Goal: Transaction & Acquisition: Purchase product/service

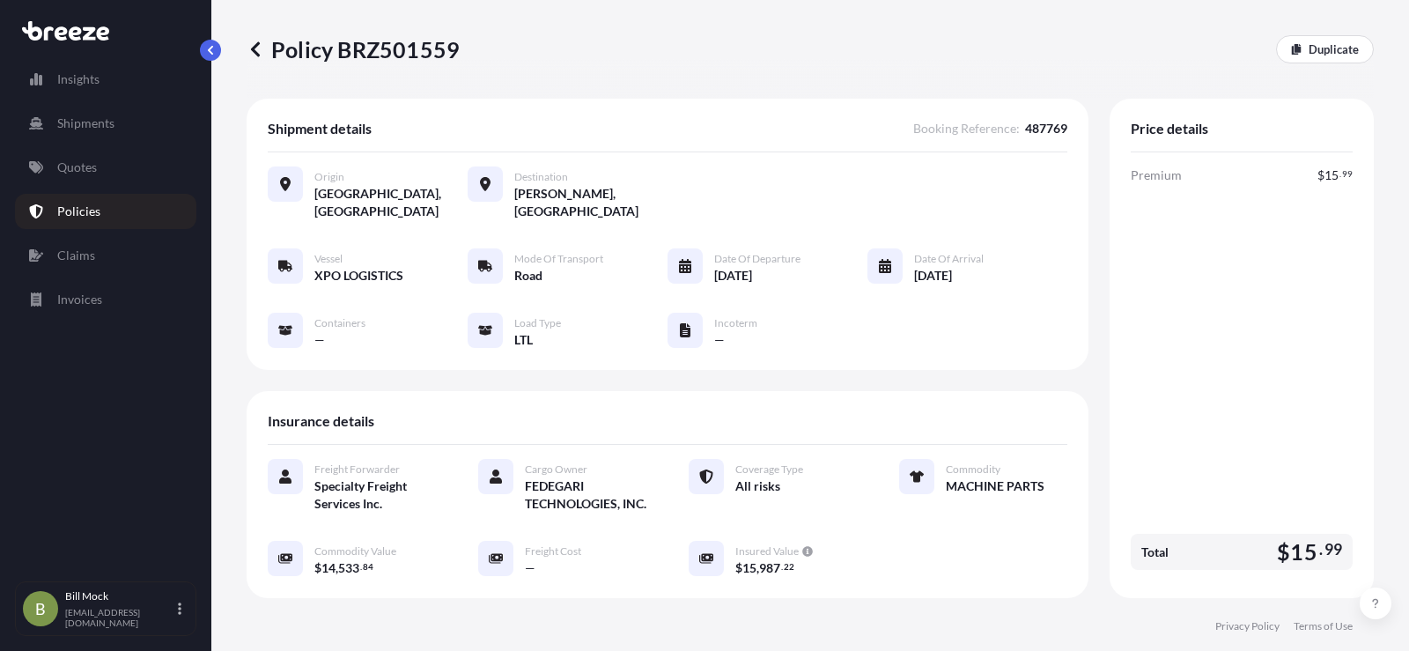
scroll to position [426, 0]
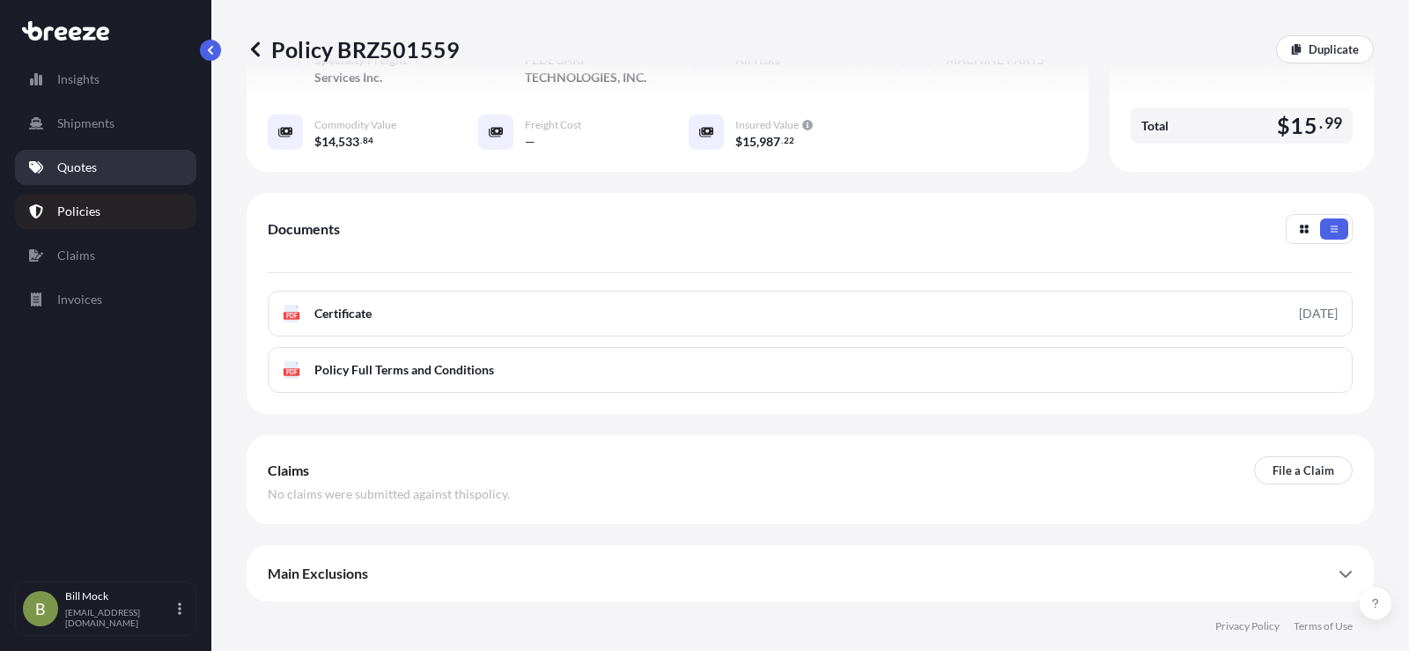
click at [66, 169] on p "Quotes" at bounding box center [77, 168] width 40 height 18
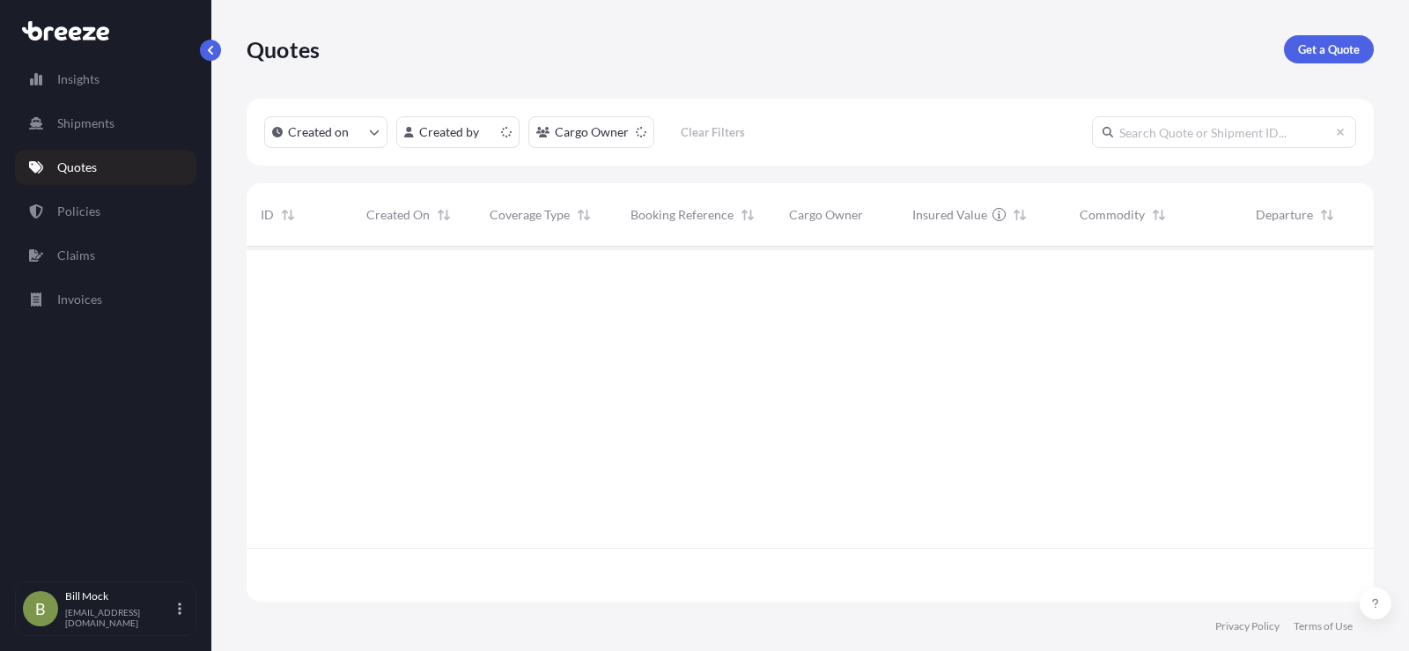
scroll to position [351, 1114]
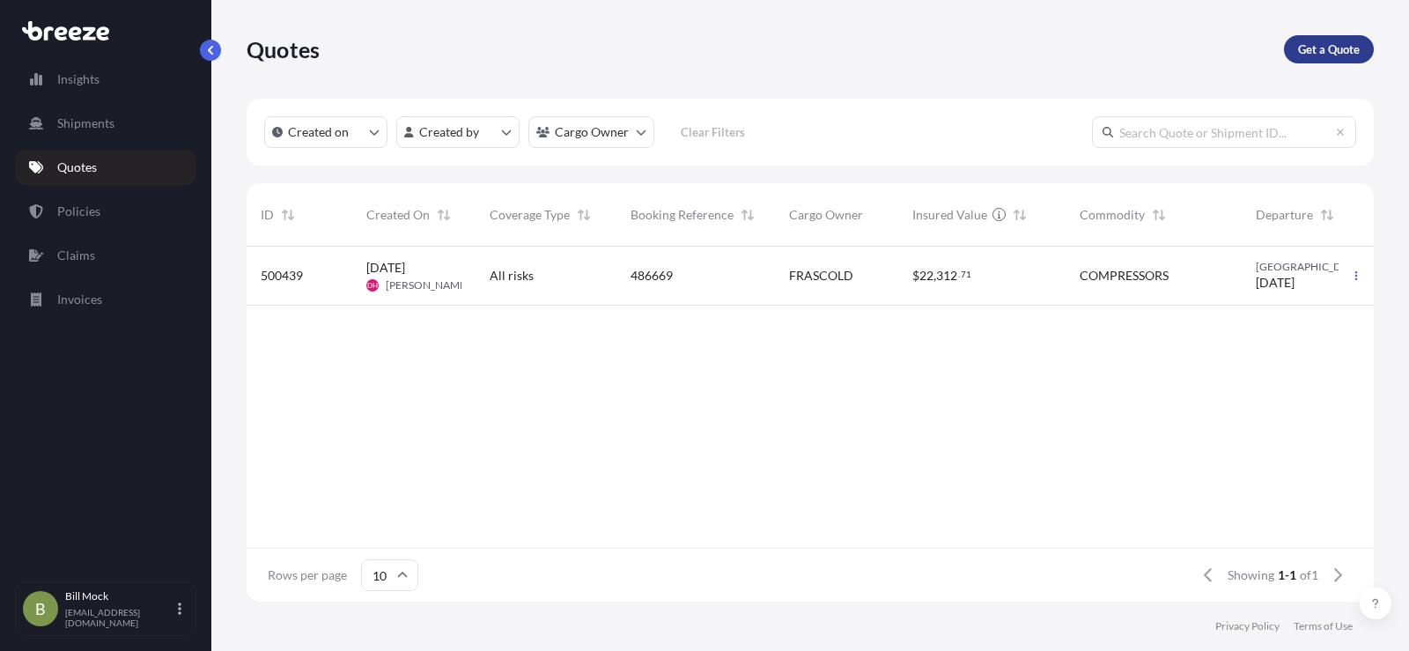
click at [1308, 50] on p "Get a Quote" at bounding box center [1329, 50] width 62 height 18
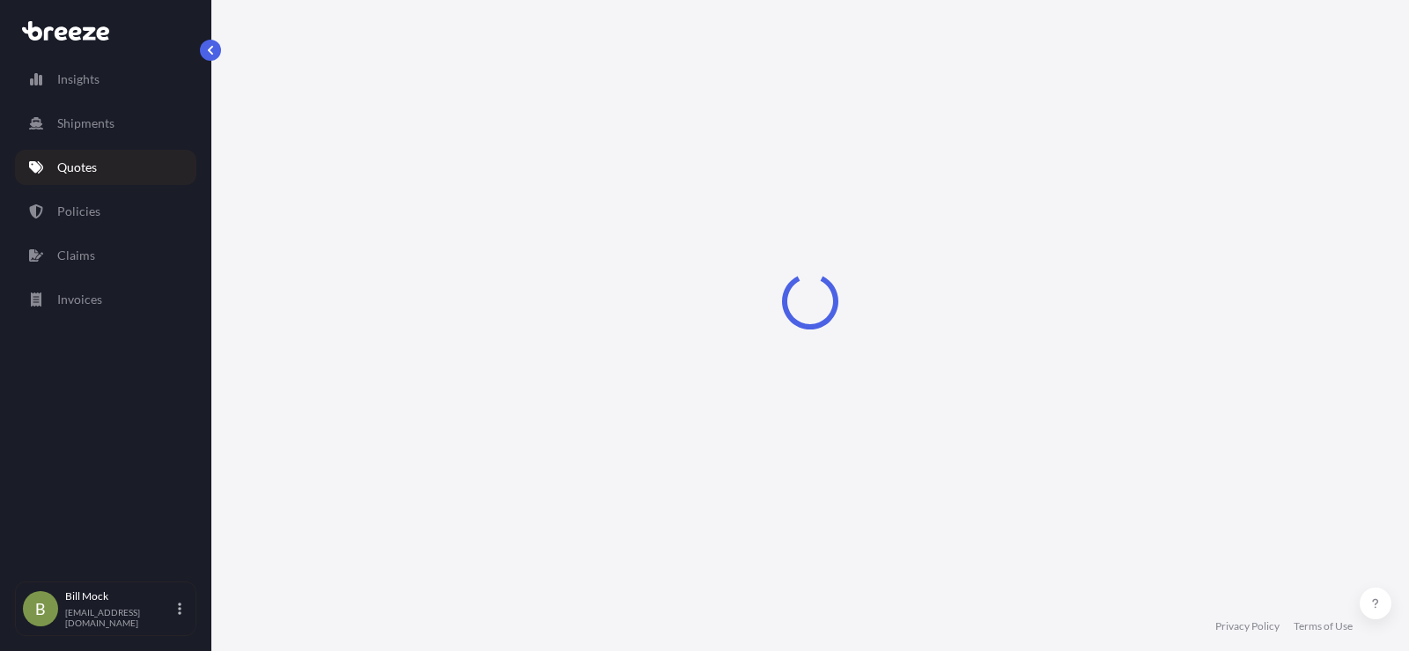
select select "Sea"
select select "1"
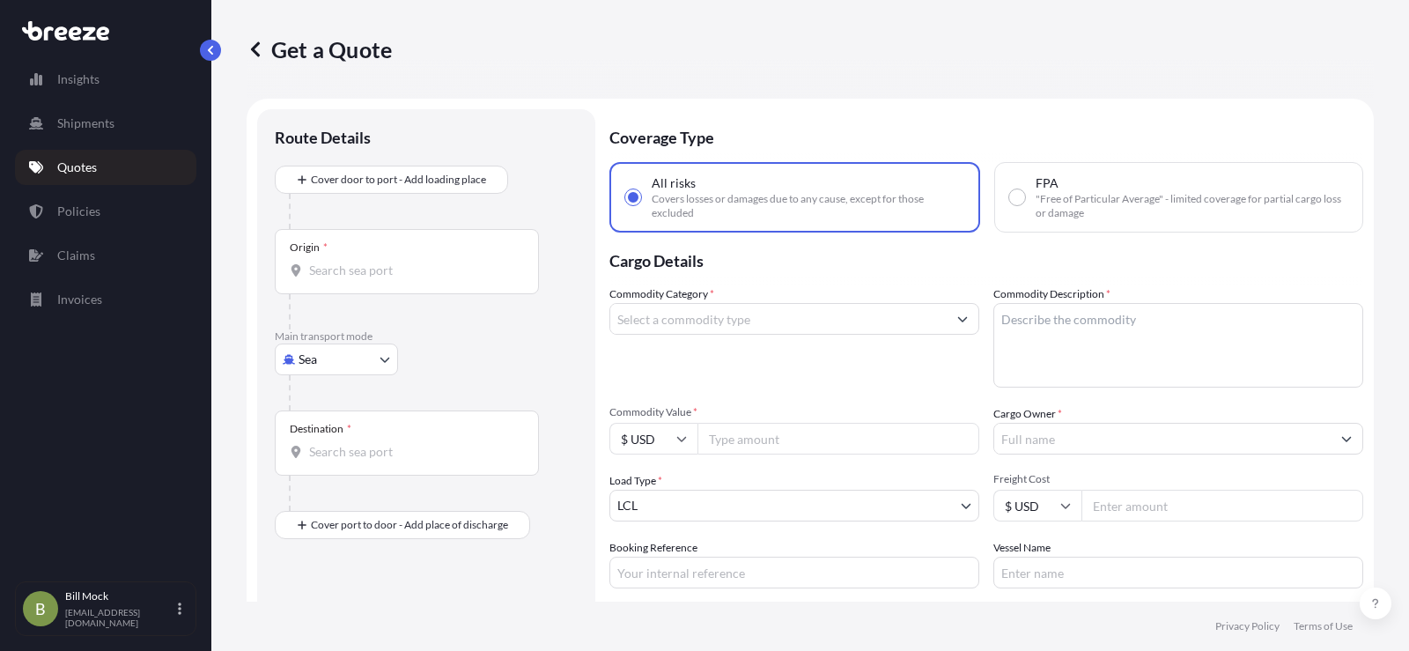
scroll to position [28, 0]
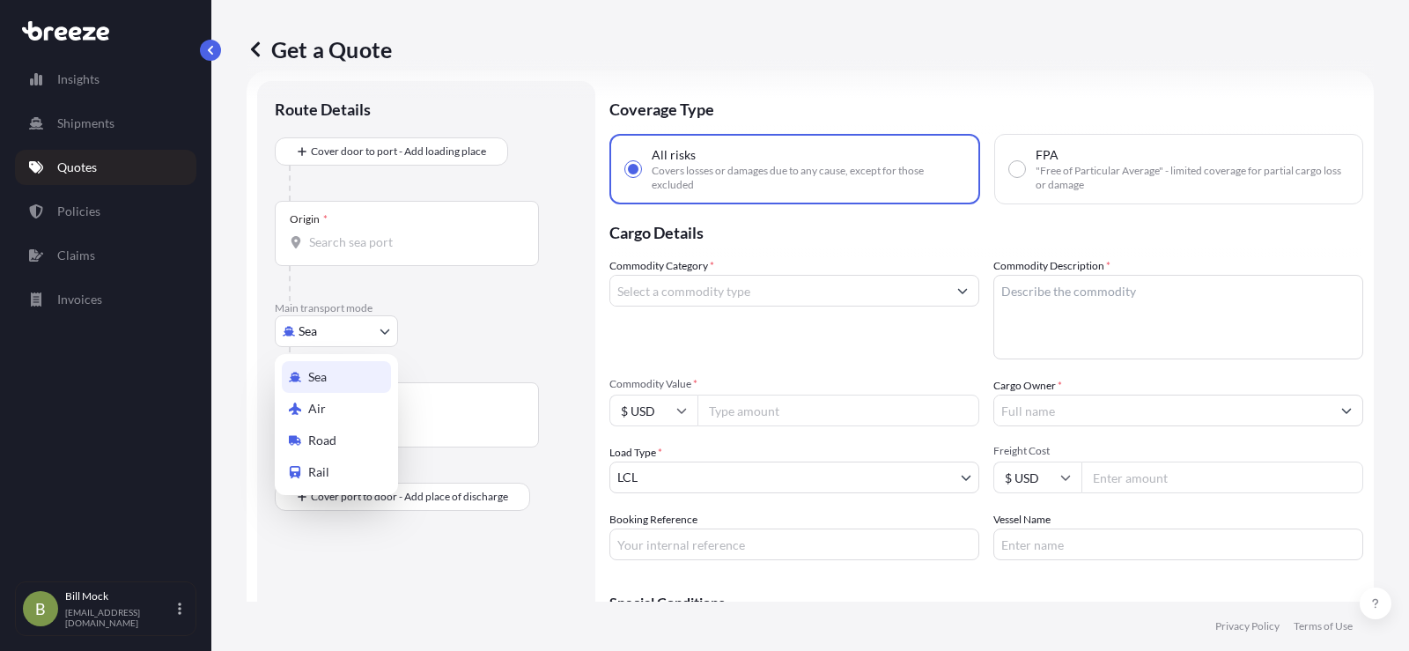
click at [321, 332] on body "Insights Shipments Quotes Policies Claims Invoices B [PERSON_NAME] [EMAIL_ADDRE…" at bounding box center [704, 325] width 1409 height 651
click at [329, 436] on span "Road" at bounding box center [322, 441] width 28 height 18
select select "Road"
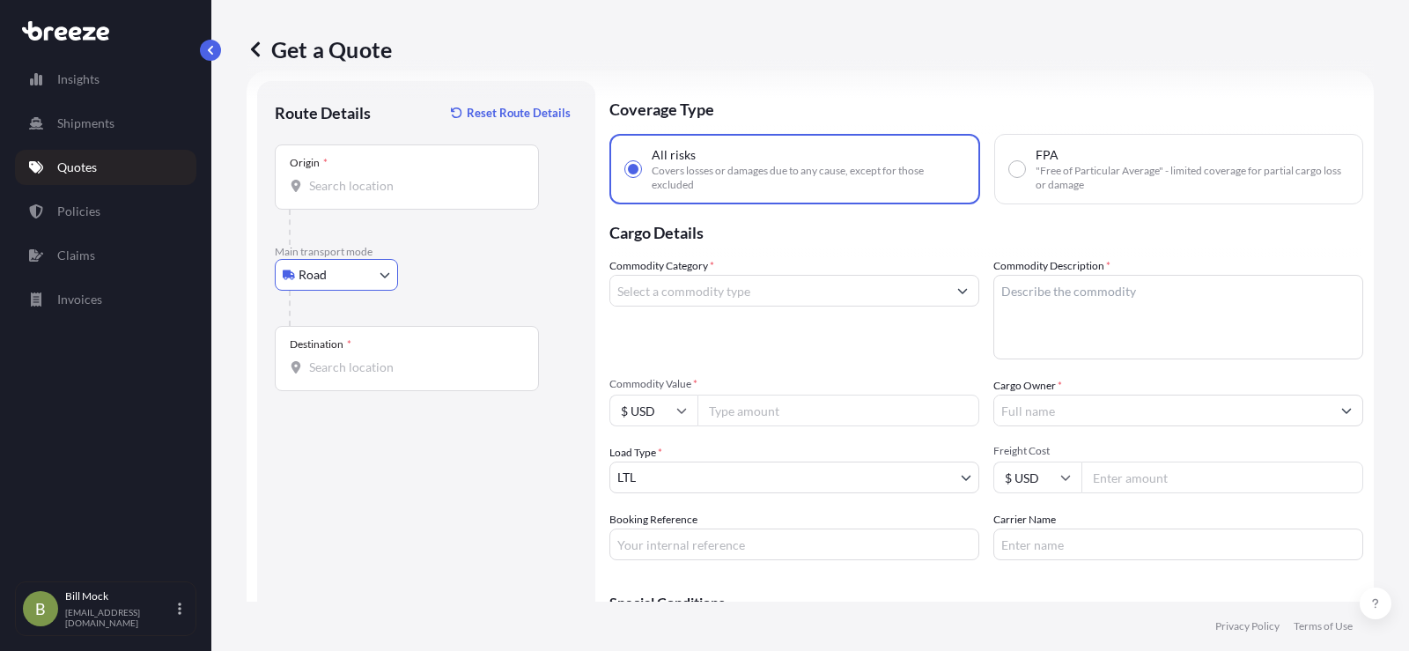
click at [335, 189] on input "Origin *" at bounding box center [413, 186] width 208 height 18
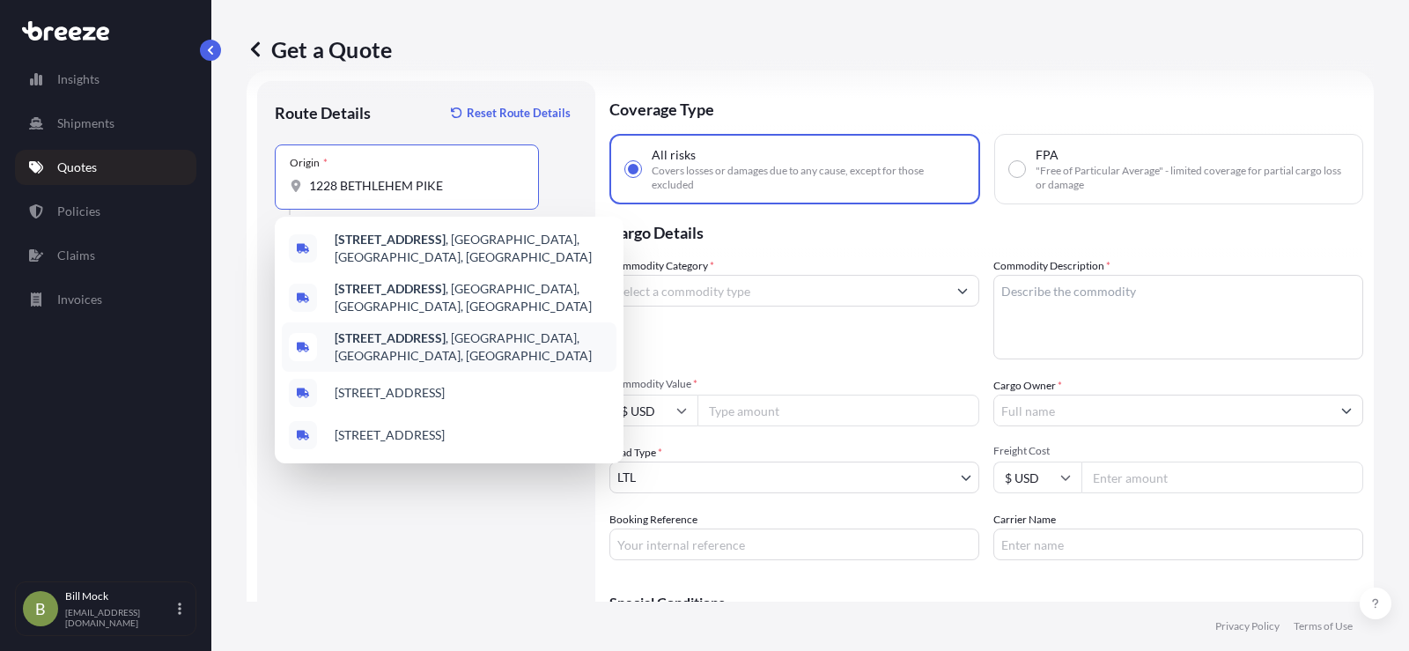
click at [444, 330] on b "[STREET_ADDRESS]" at bounding box center [390, 337] width 111 height 15
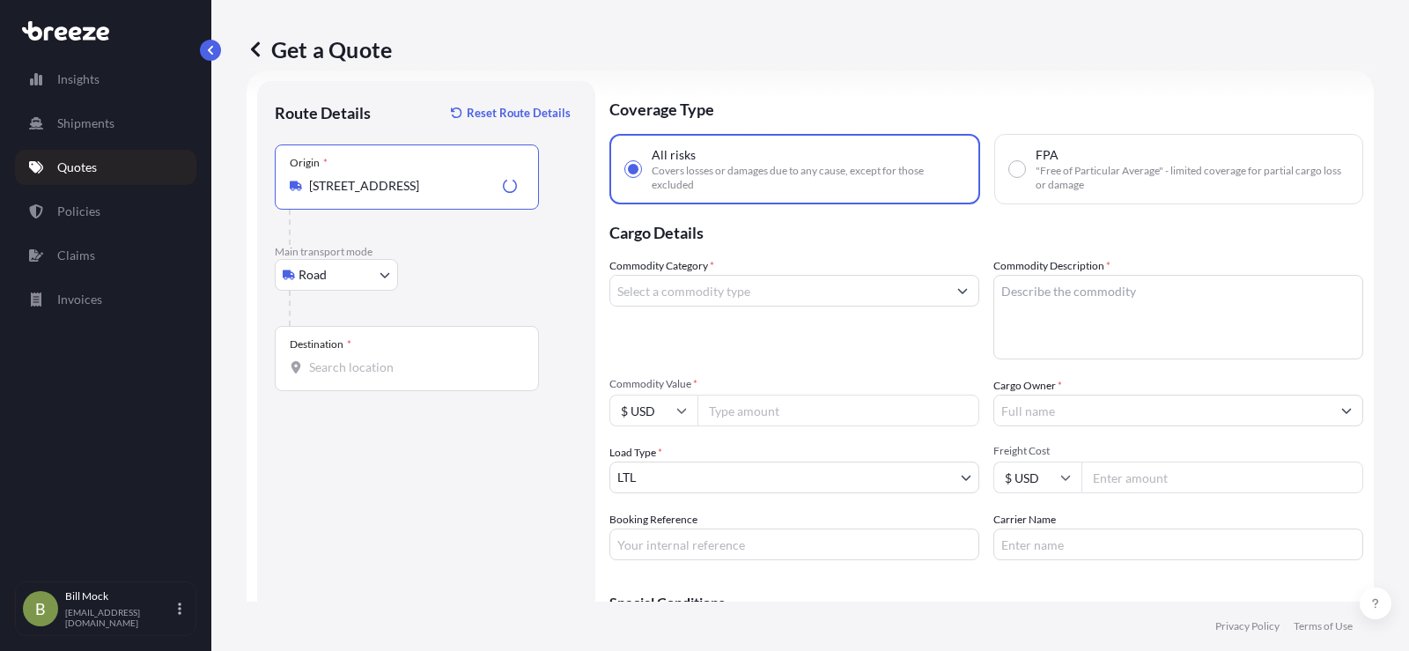
type input "[STREET_ADDRESS]"
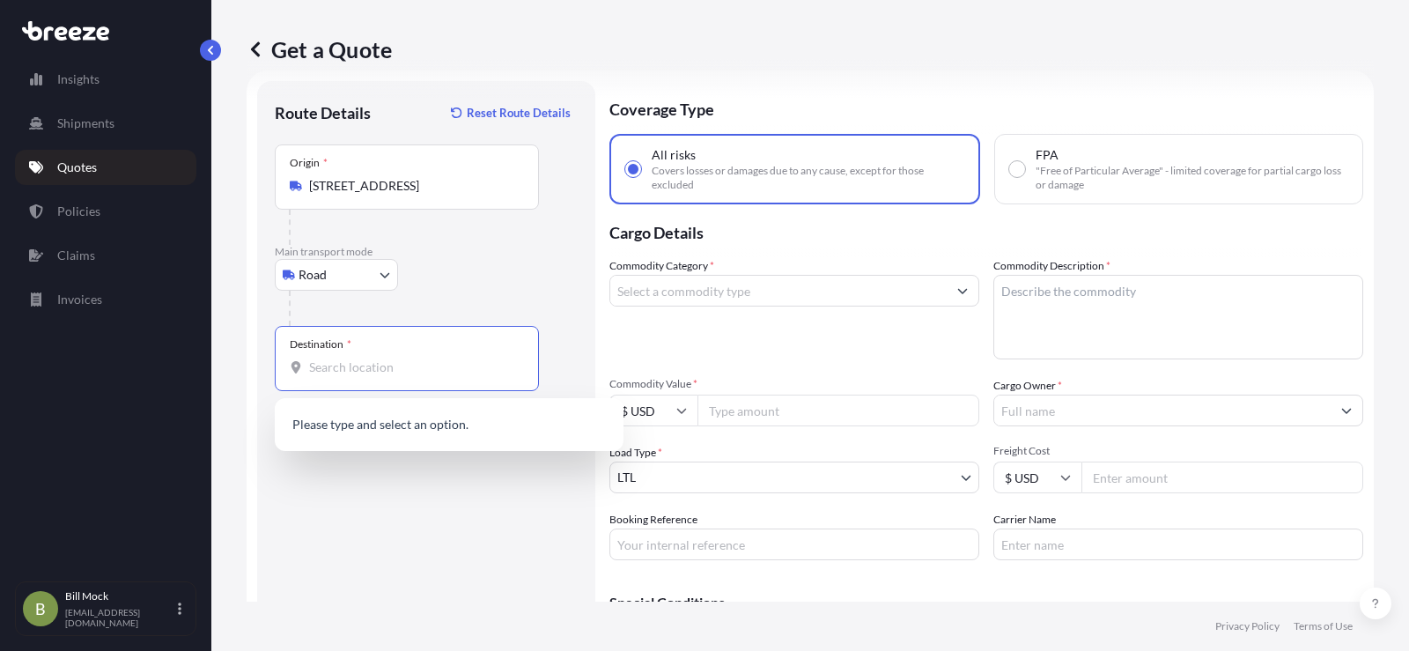
click at [353, 365] on input "Destination *" at bounding box center [413, 368] width 208 height 18
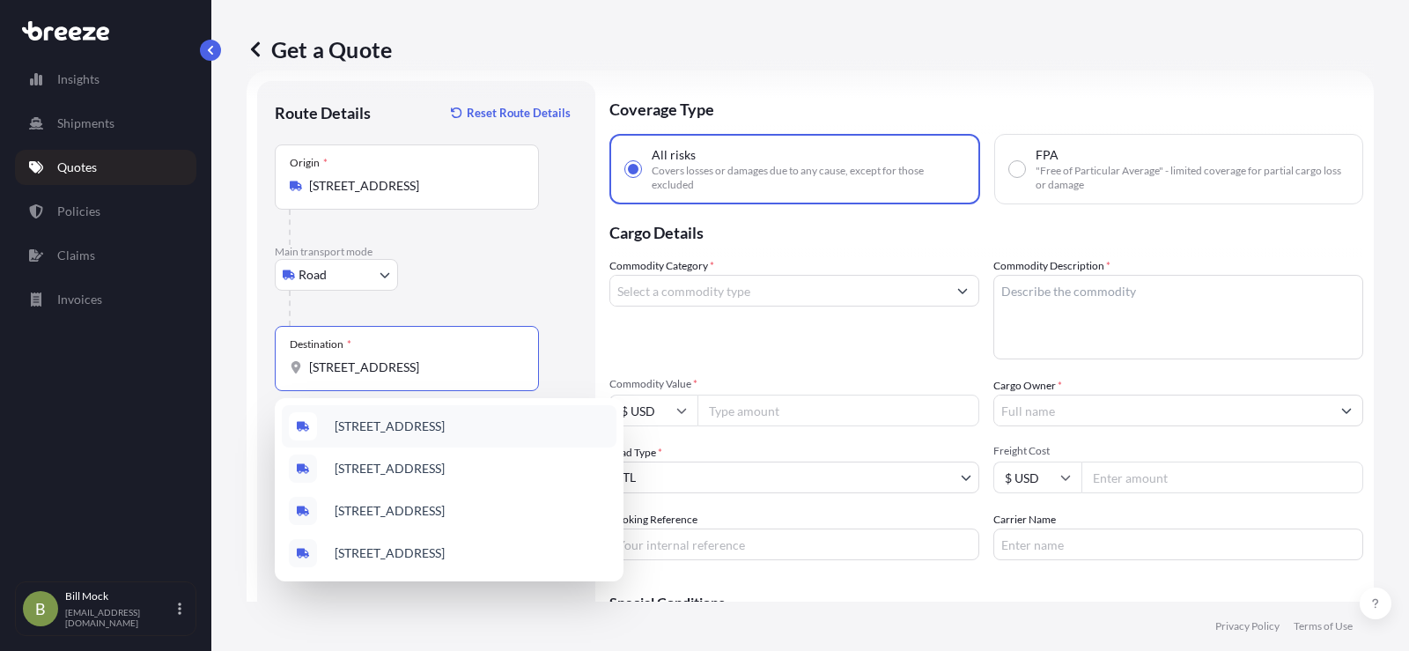
click at [403, 427] on span "[STREET_ADDRESS]" at bounding box center [390, 427] width 110 height 18
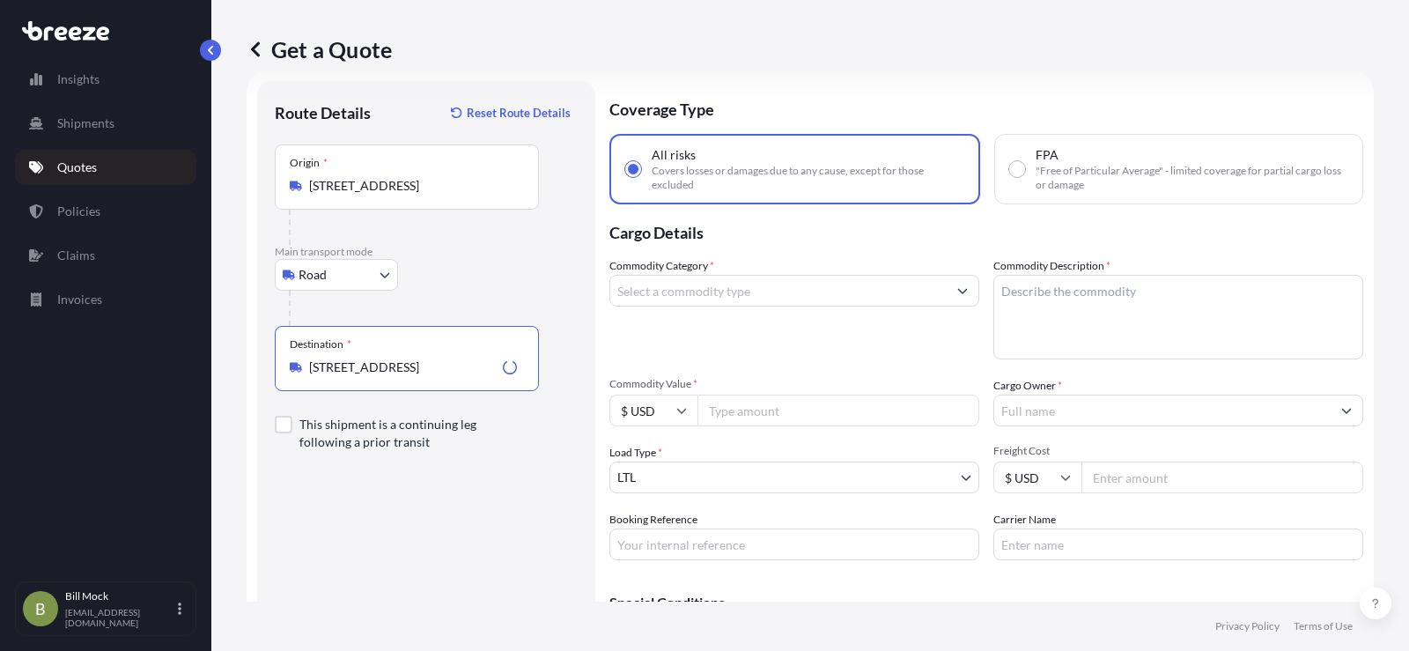
type input "[STREET_ADDRESS]"
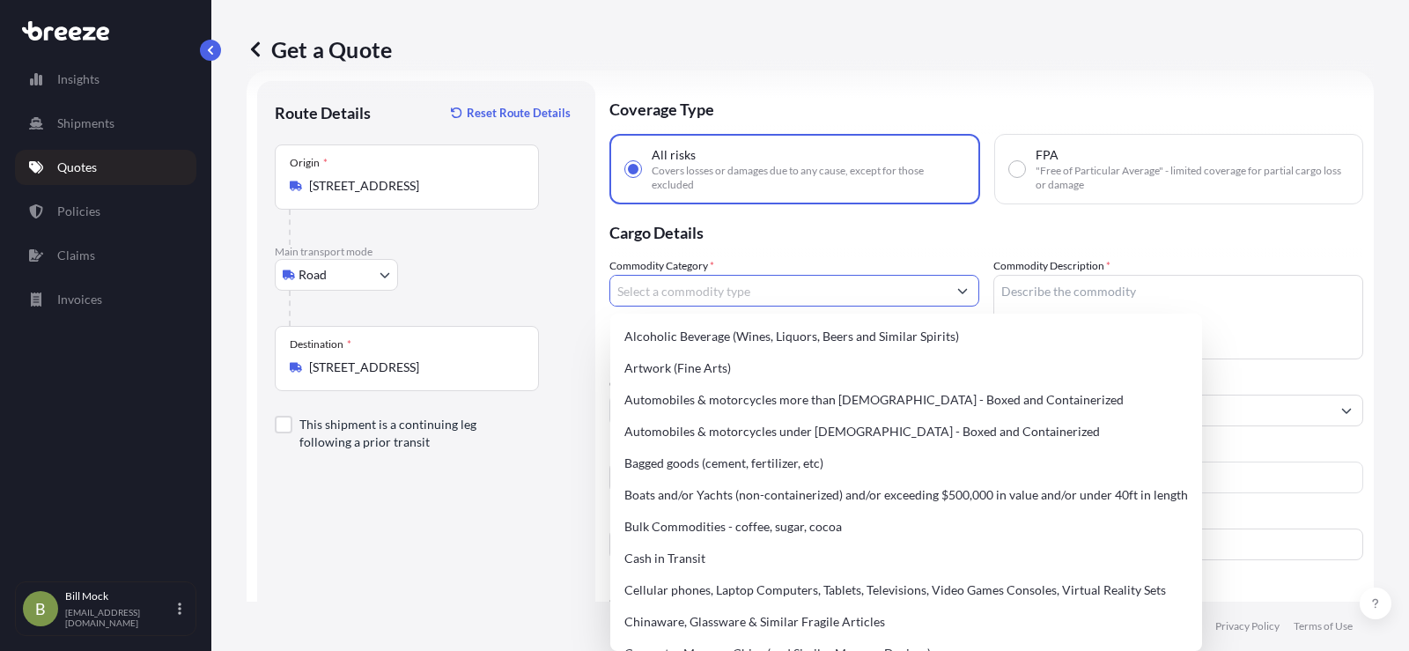
click at [650, 291] on input "Commodity Category *" at bounding box center [778, 291] width 336 height 32
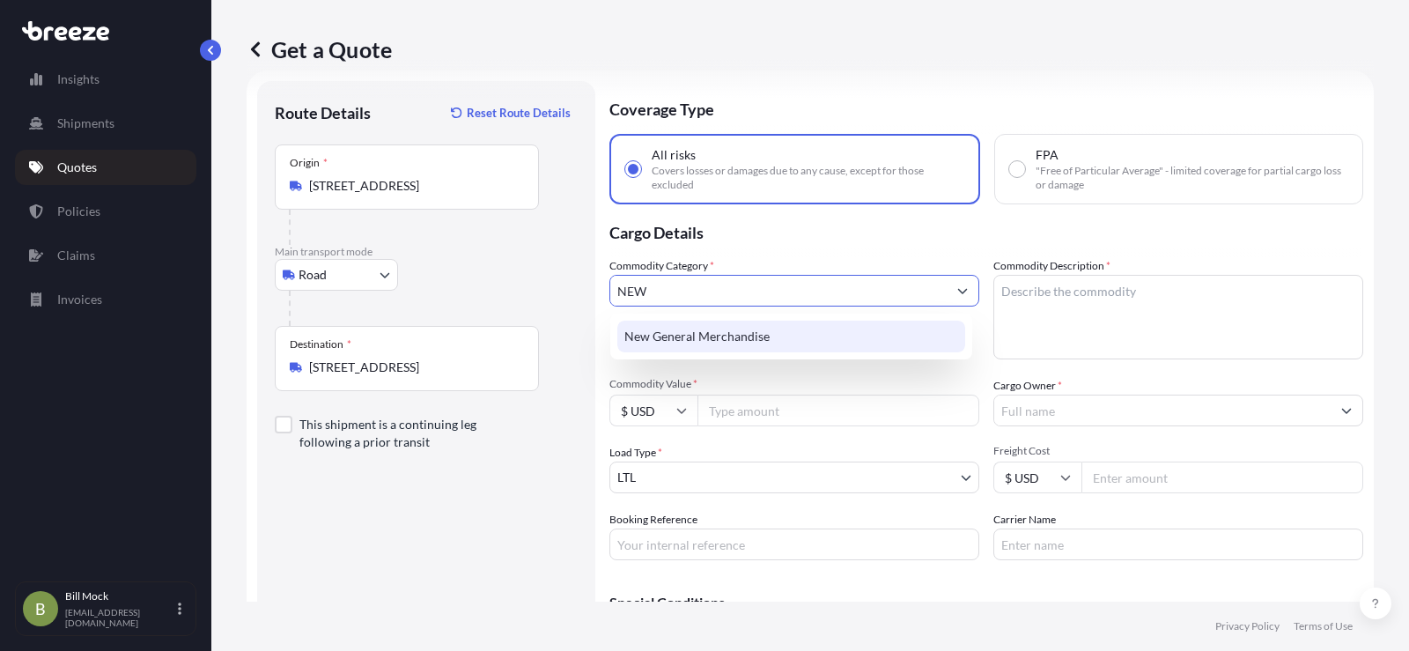
click at [707, 336] on div "New General Merchandise" at bounding box center [791, 337] width 348 height 32
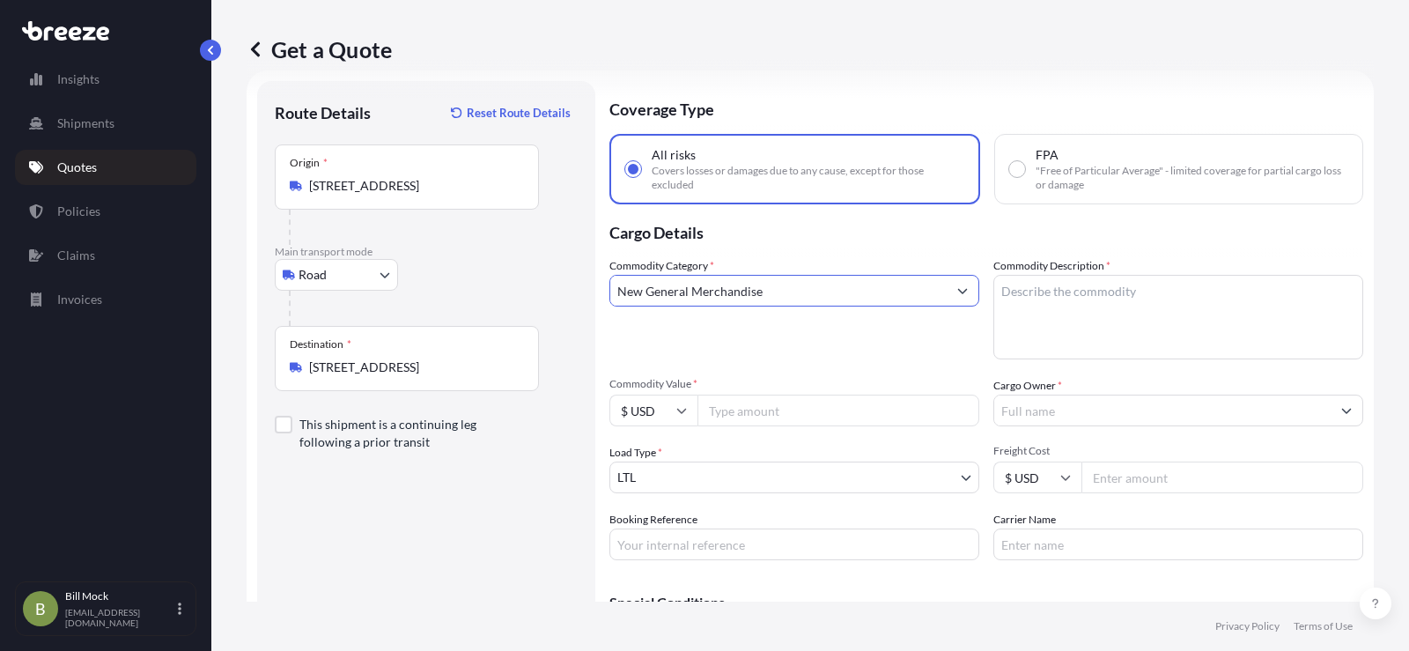
type input "New General Merchandise"
click at [1041, 294] on textarea "Commodity Description *" at bounding box center [1179, 317] width 370 height 85
type textarea "MACHINE PARTS"
click at [800, 403] on input "Commodity Value *" at bounding box center [839, 411] width 282 height 32
type input "14348.48"
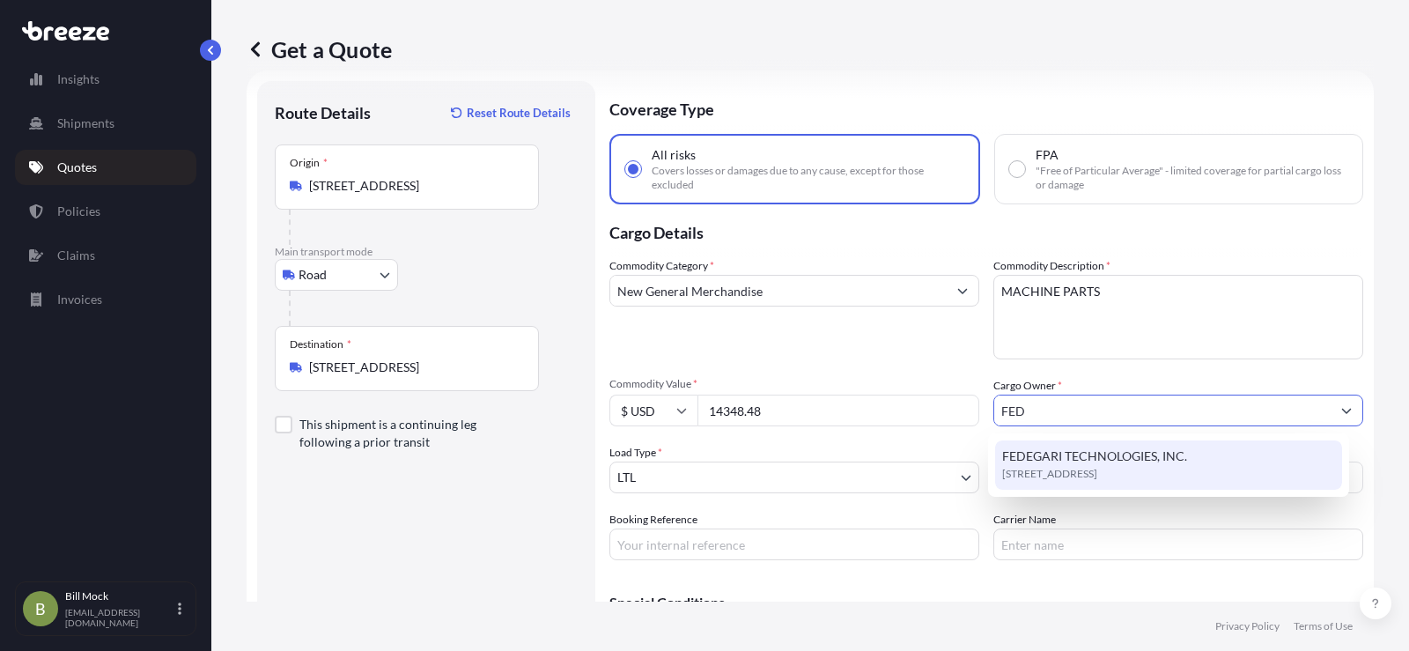
click at [1063, 459] on span "FEDEGARI TECHNOLOGIES, INC." at bounding box center [1094, 456] width 185 height 18
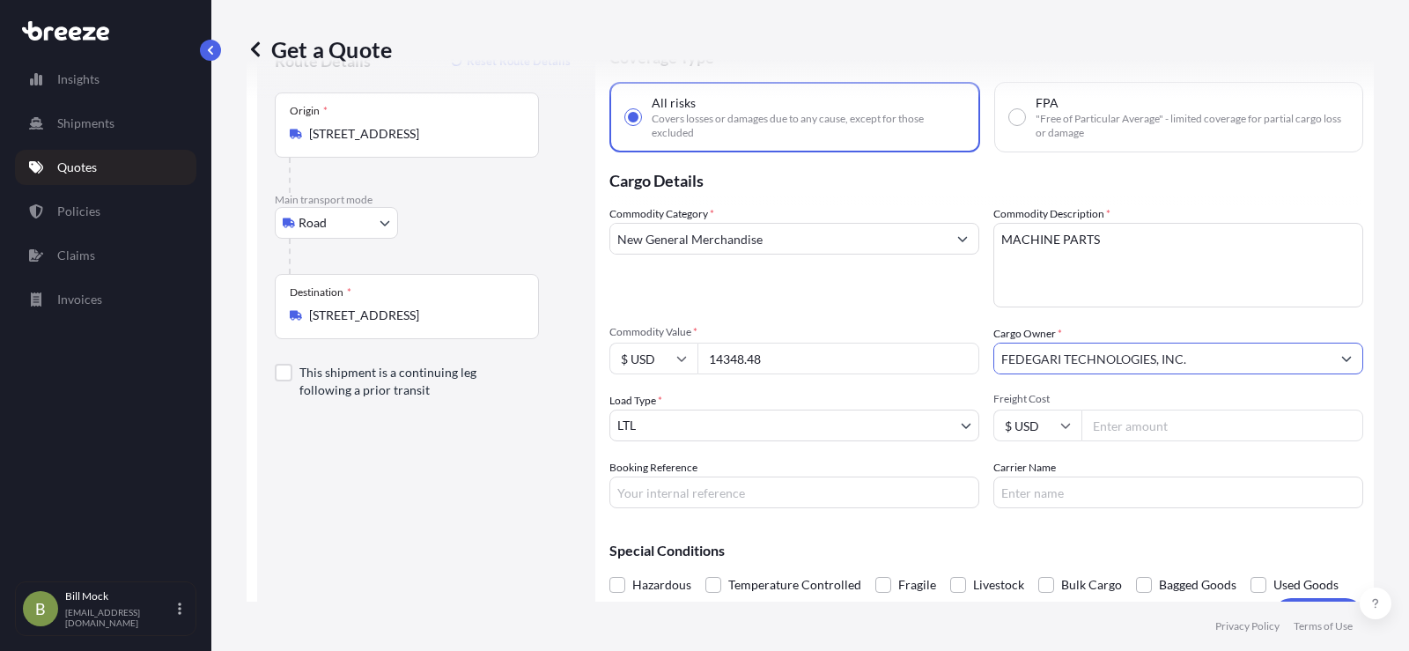
scroll to position [122, 0]
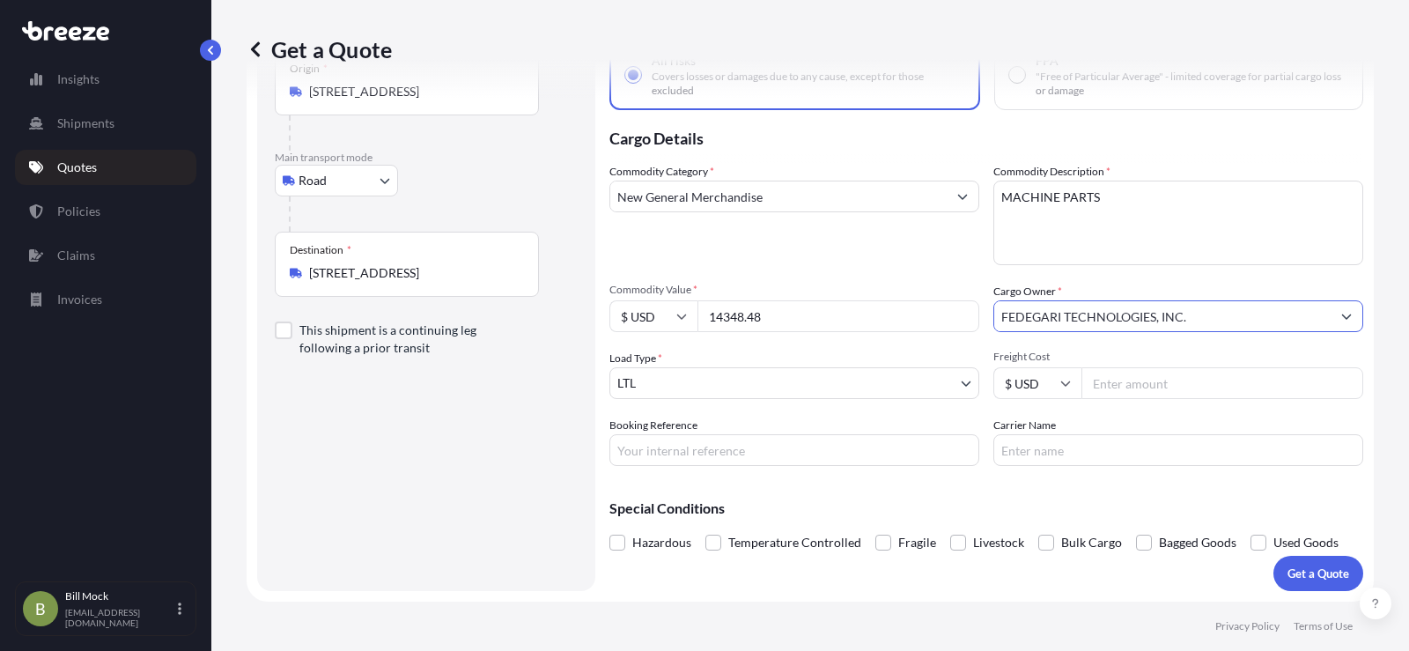
type input "FEDEGARI TECHNOLOGIES, INC."
click at [663, 454] on input "Booking Reference" at bounding box center [795, 450] width 370 height 32
type input "487788"
type input "XPO LOGISTICS"
click at [1304, 566] on p "Get a Quote" at bounding box center [1319, 574] width 62 height 18
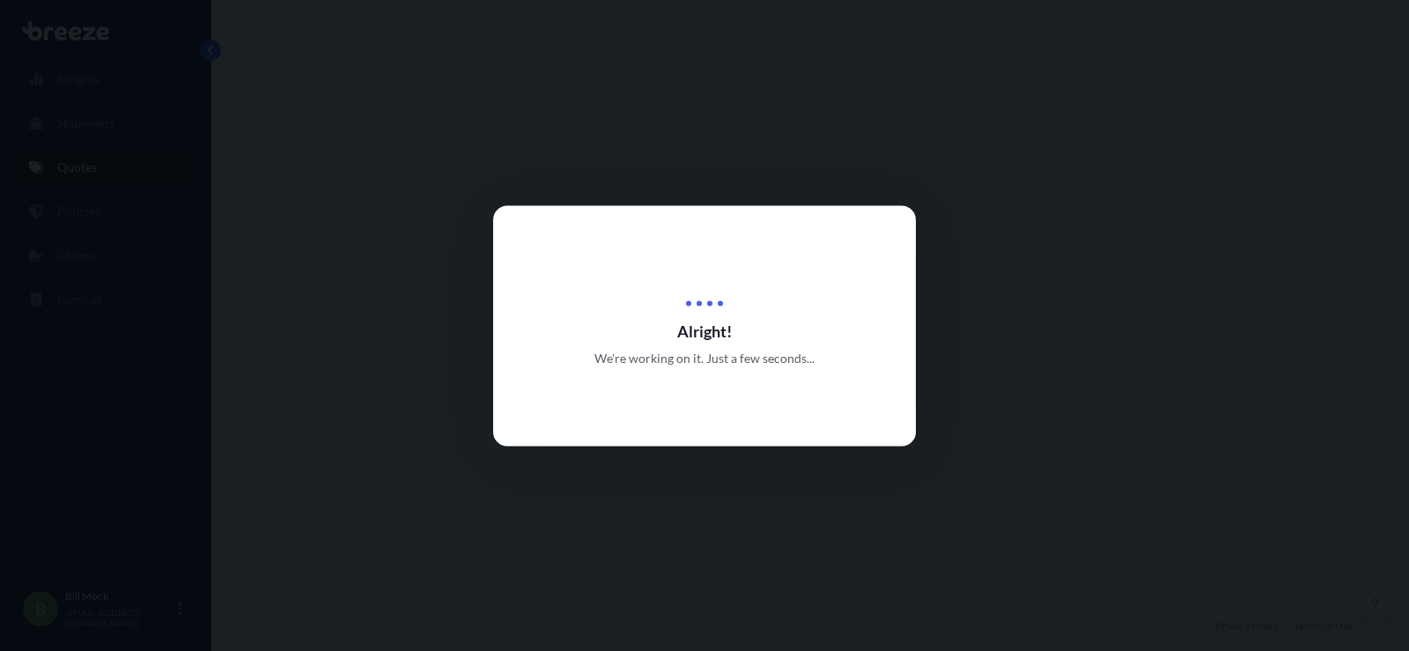
select select "Road"
select select "1"
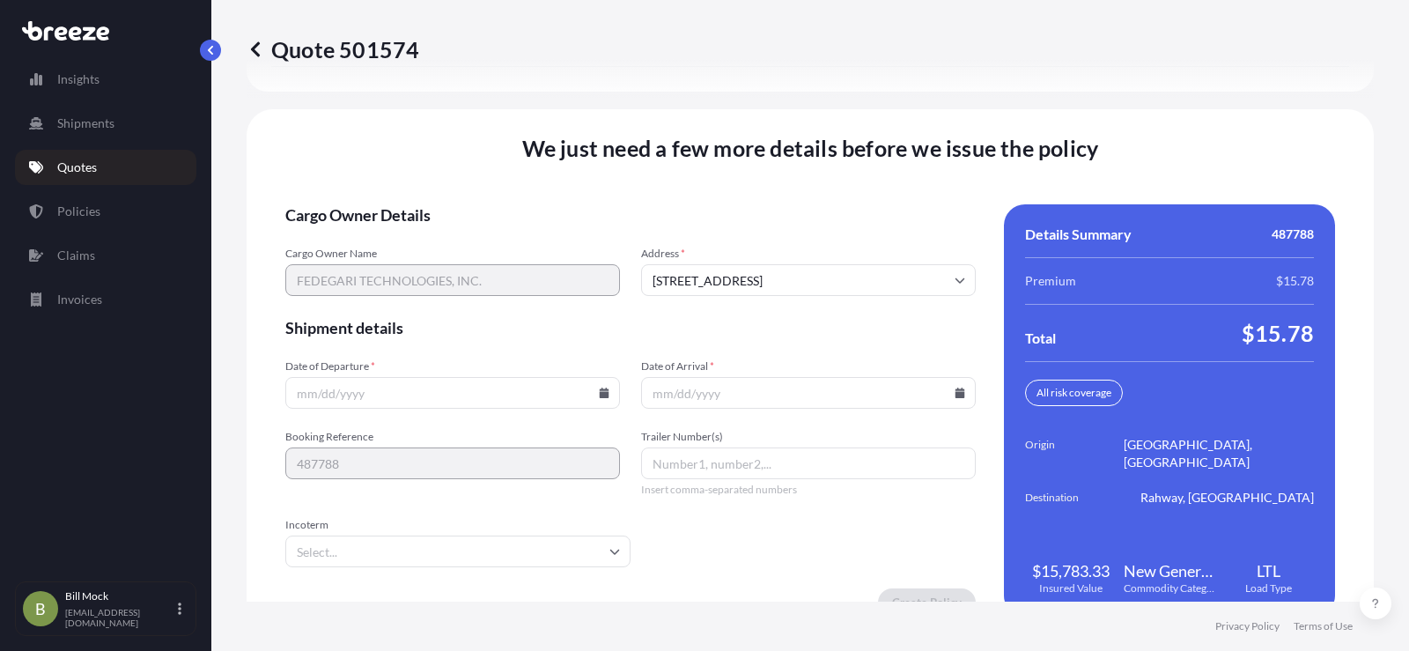
scroll to position [2435, 0]
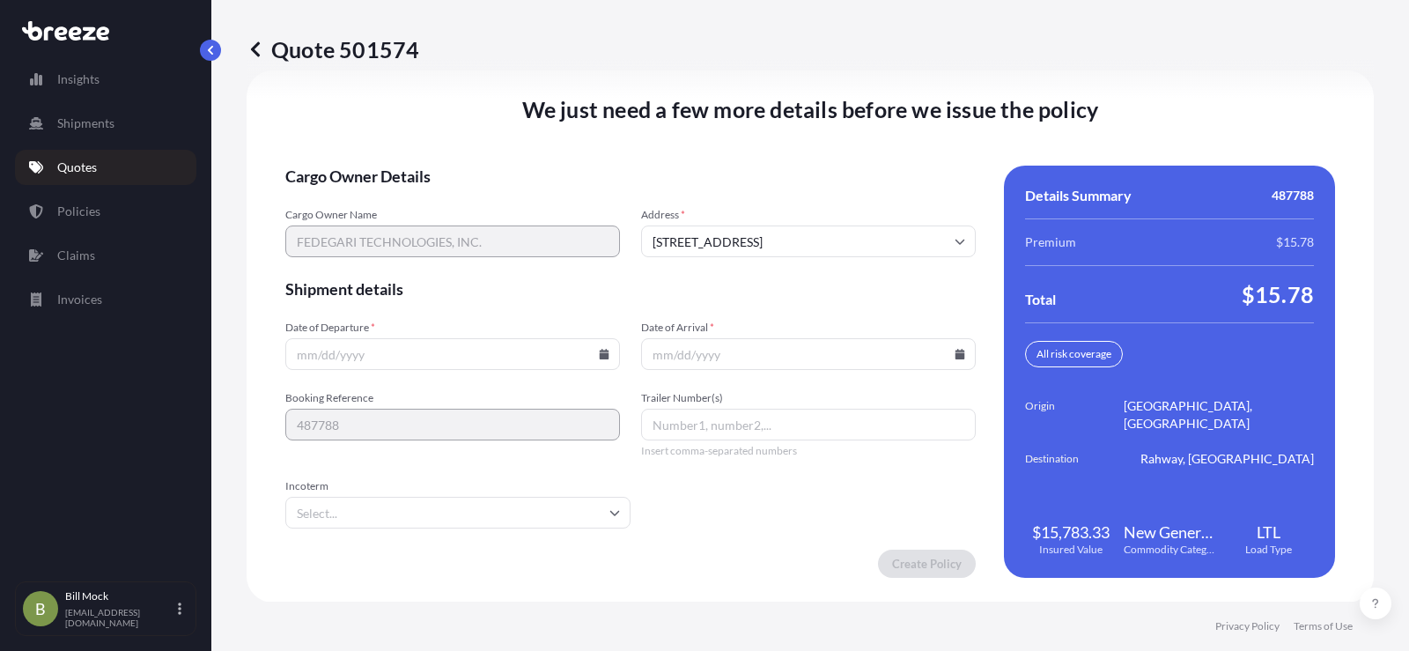
click at [600, 355] on icon at bounding box center [605, 354] width 10 height 11
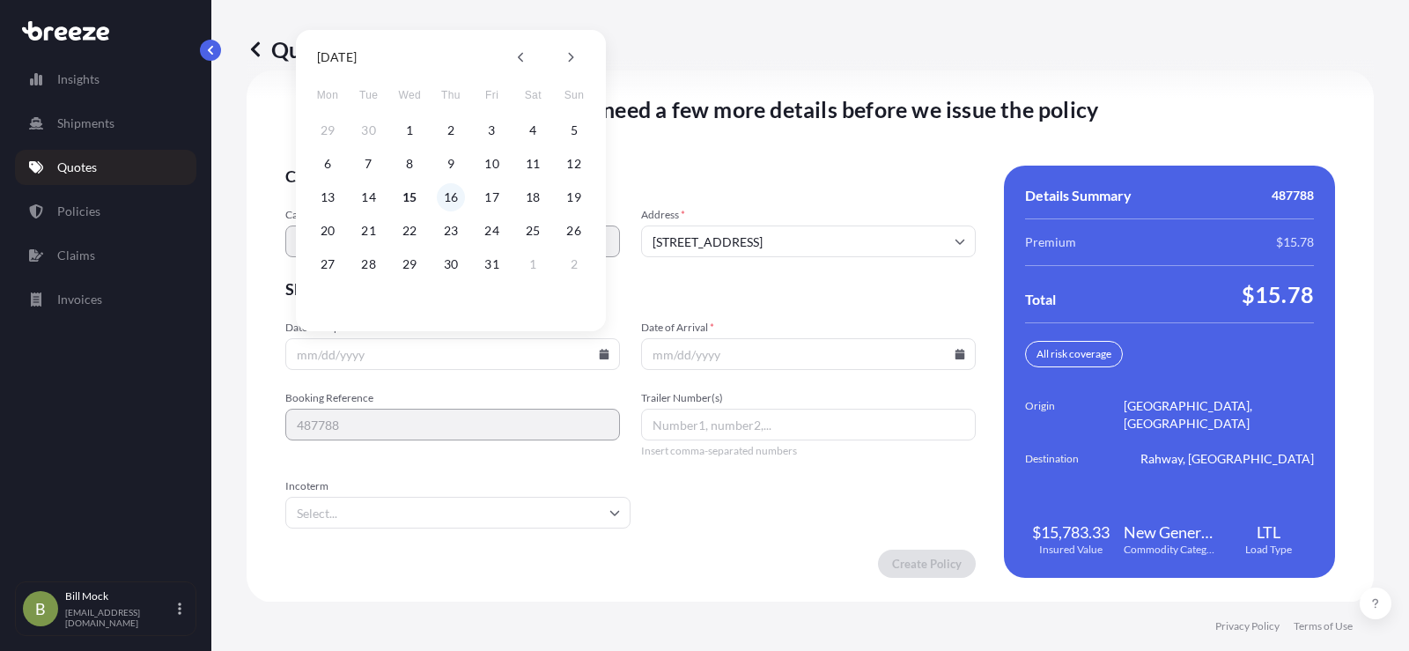
click at [451, 193] on button "16" at bounding box center [451, 197] width 28 height 28
type input "[DATE]"
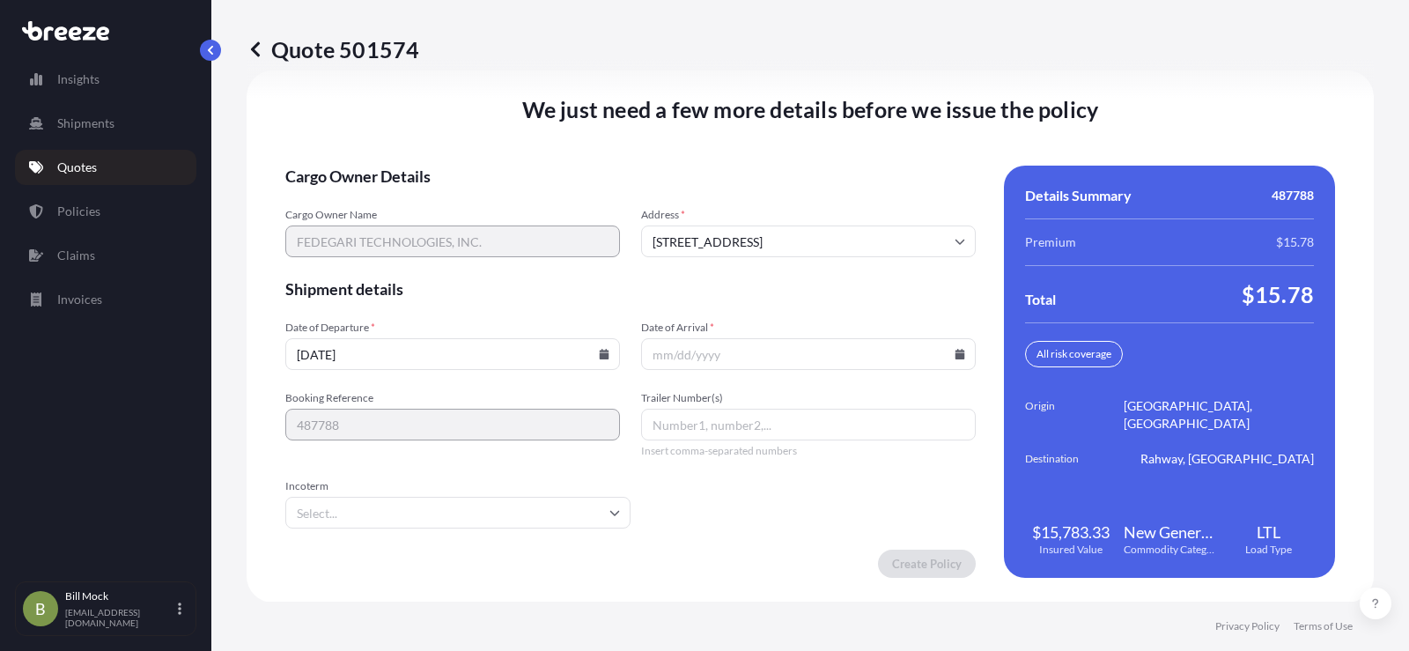
click at [956, 353] on icon at bounding box center [961, 354] width 10 height 11
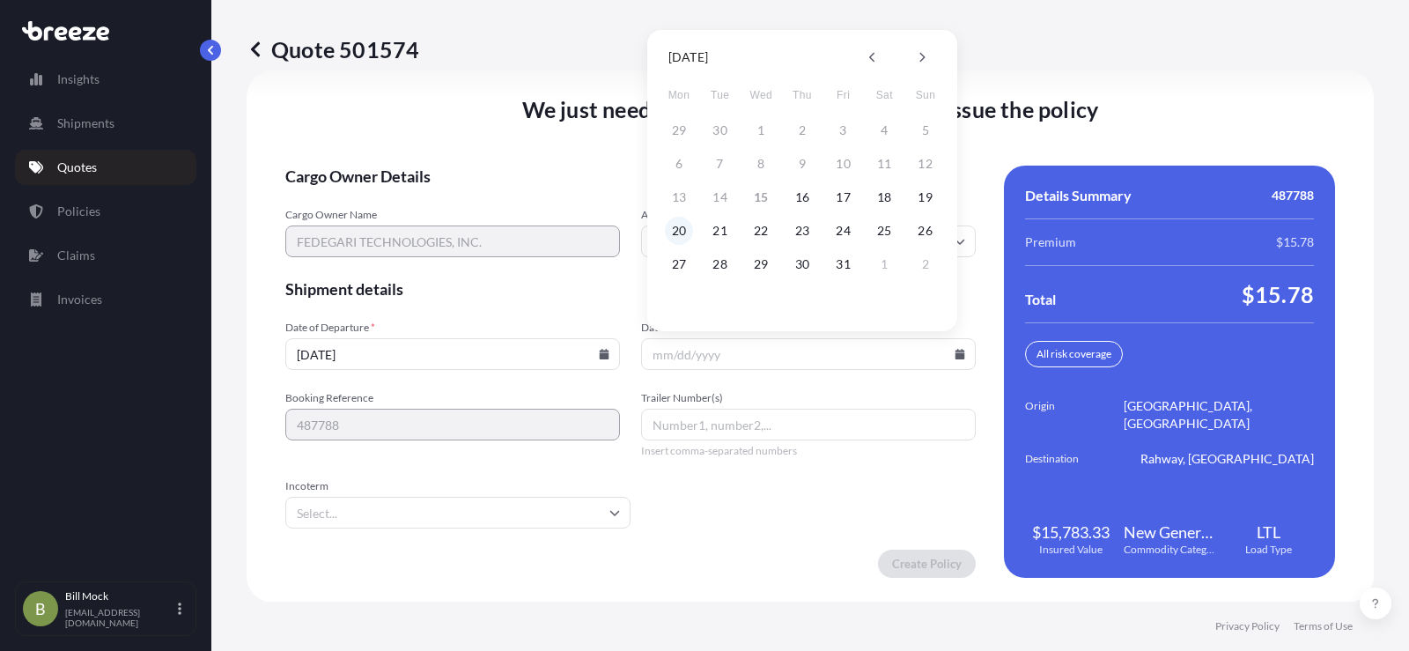
click at [680, 224] on button "20" at bounding box center [679, 231] width 28 height 28
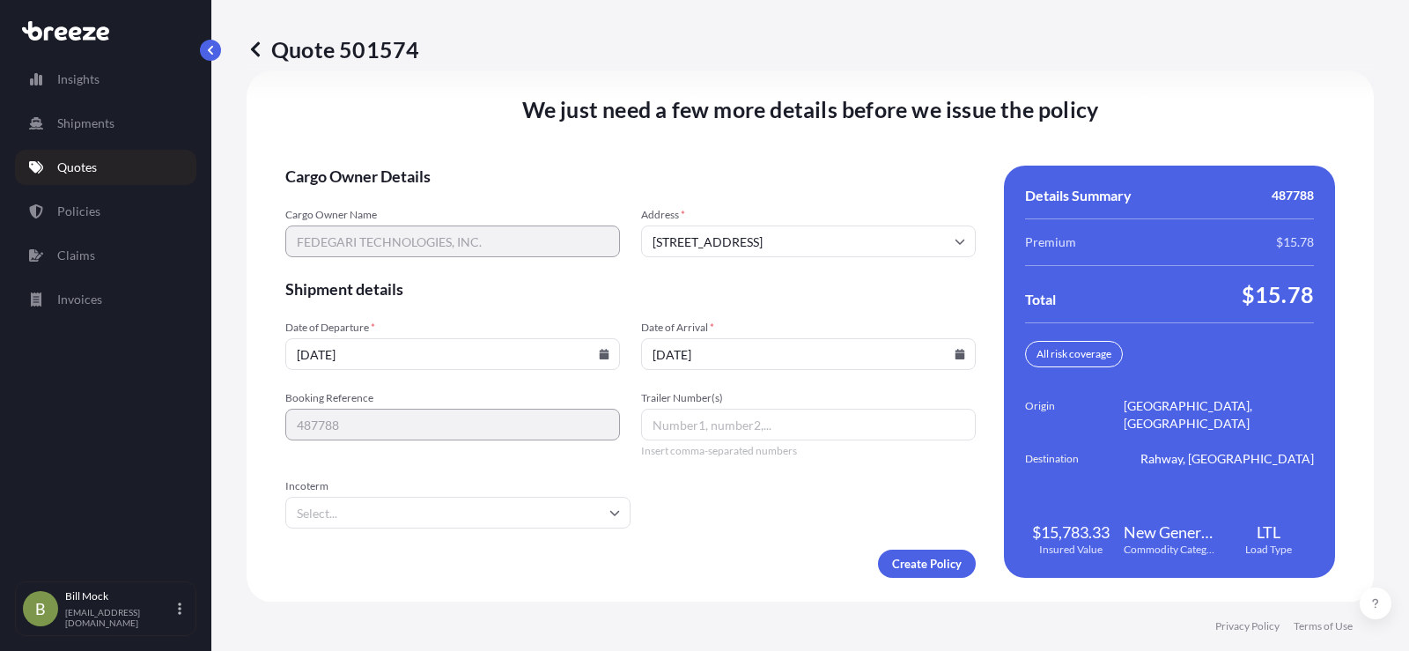
type input "[DATE]"
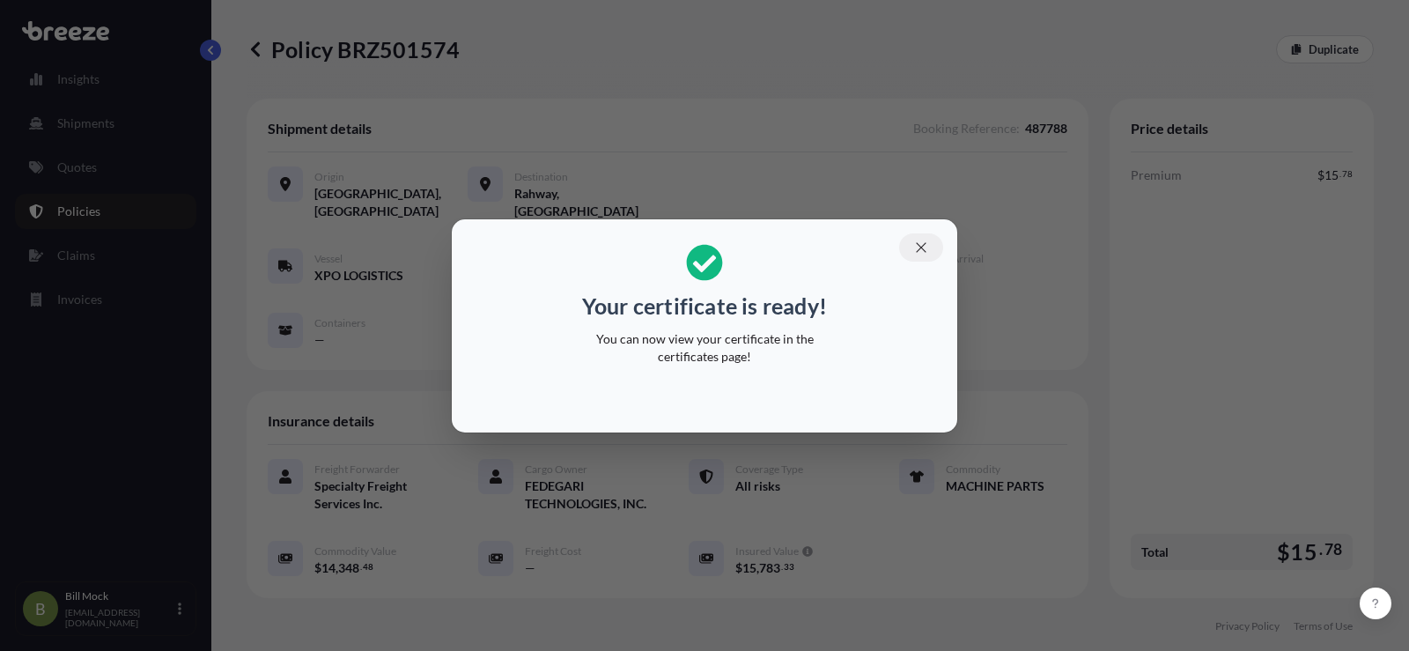
click at [918, 240] on icon "button" at bounding box center [921, 248] width 16 height 16
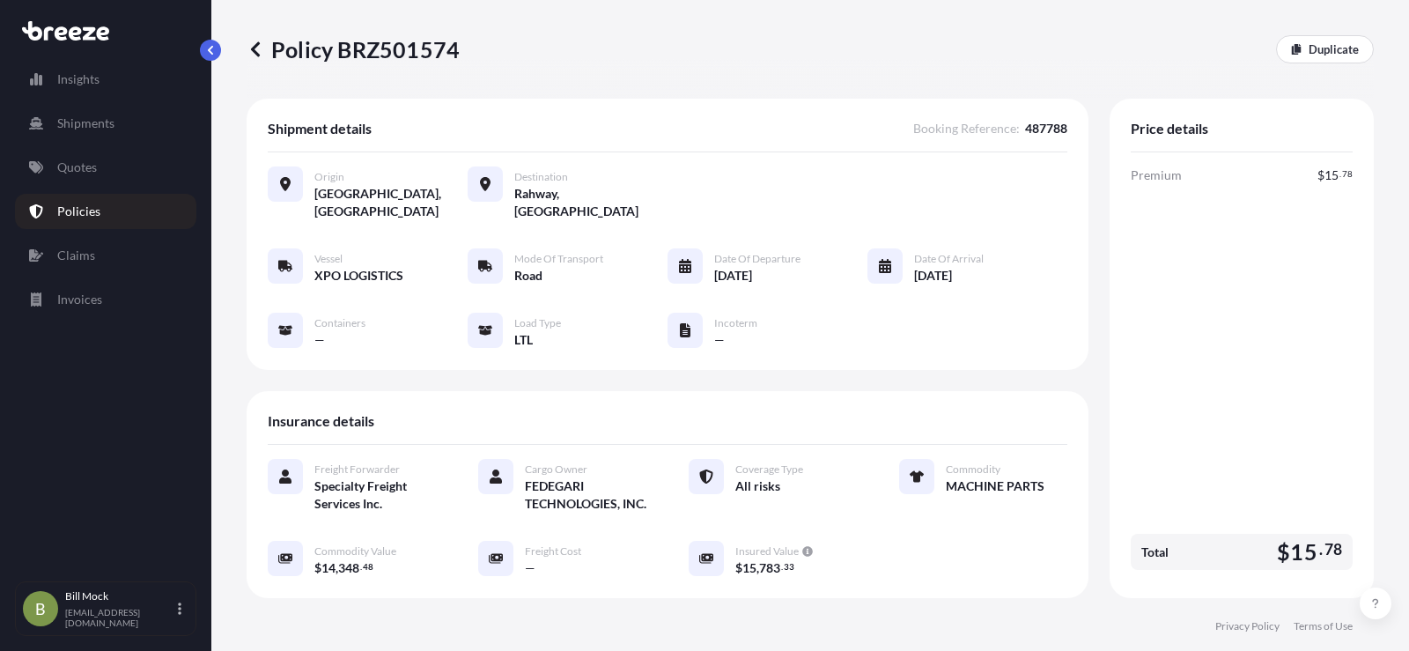
click at [396, 46] on p "Policy BRZ501574" at bounding box center [353, 49] width 213 height 28
copy p "BRZ501574"
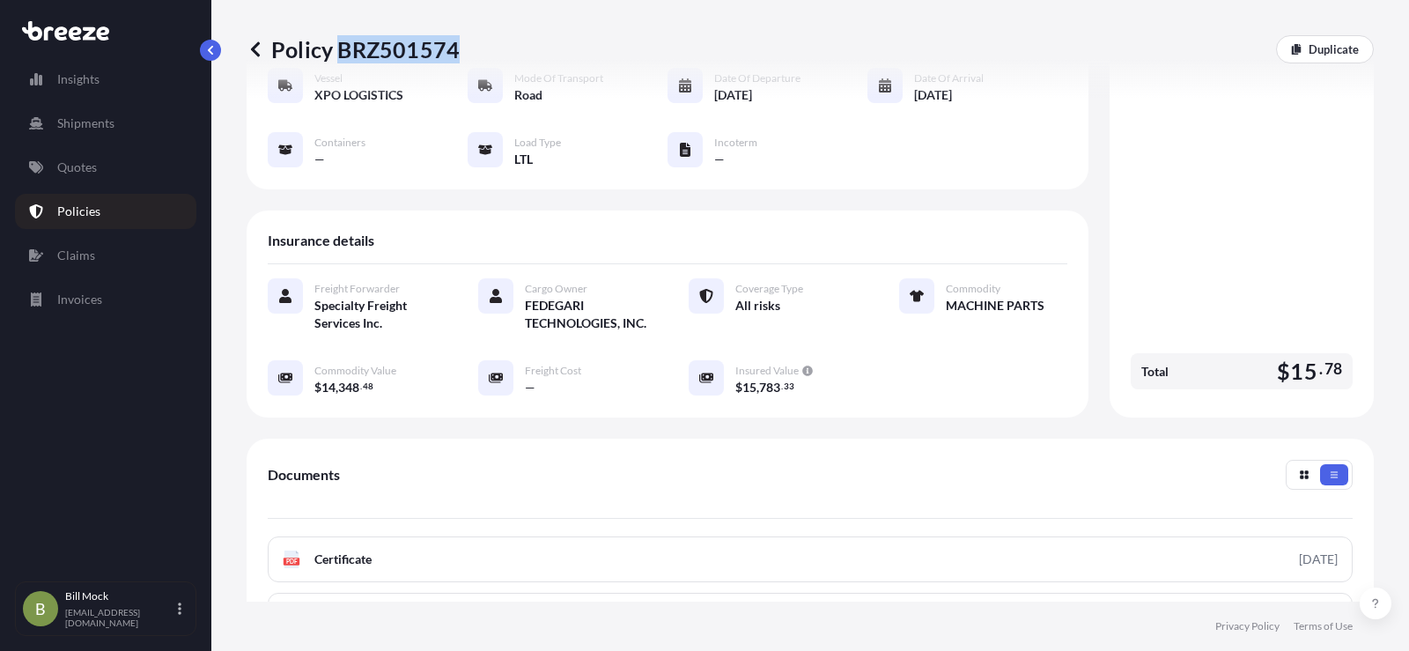
scroll to position [352, 0]
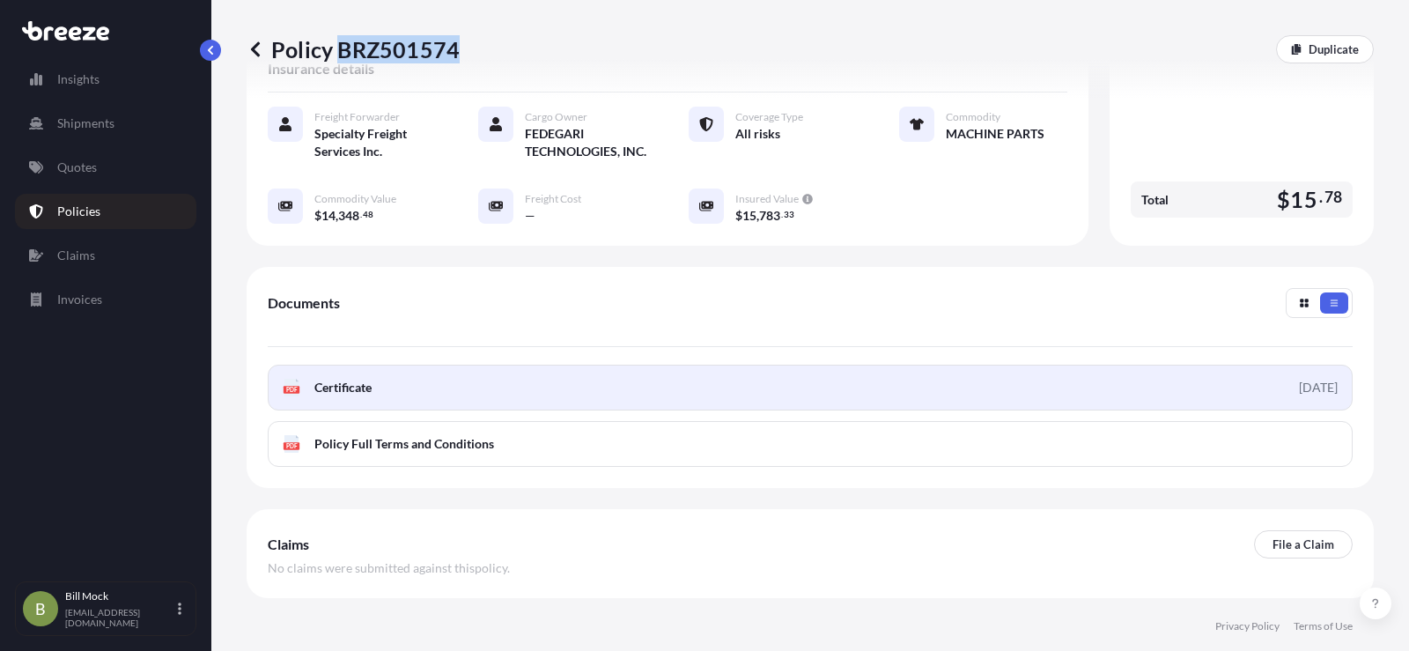
click at [396, 392] on link "PDF Certificate [DATE]" at bounding box center [810, 388] width 1085 height 46
